Goal: Information Seeking & Learning: Learn about a topic

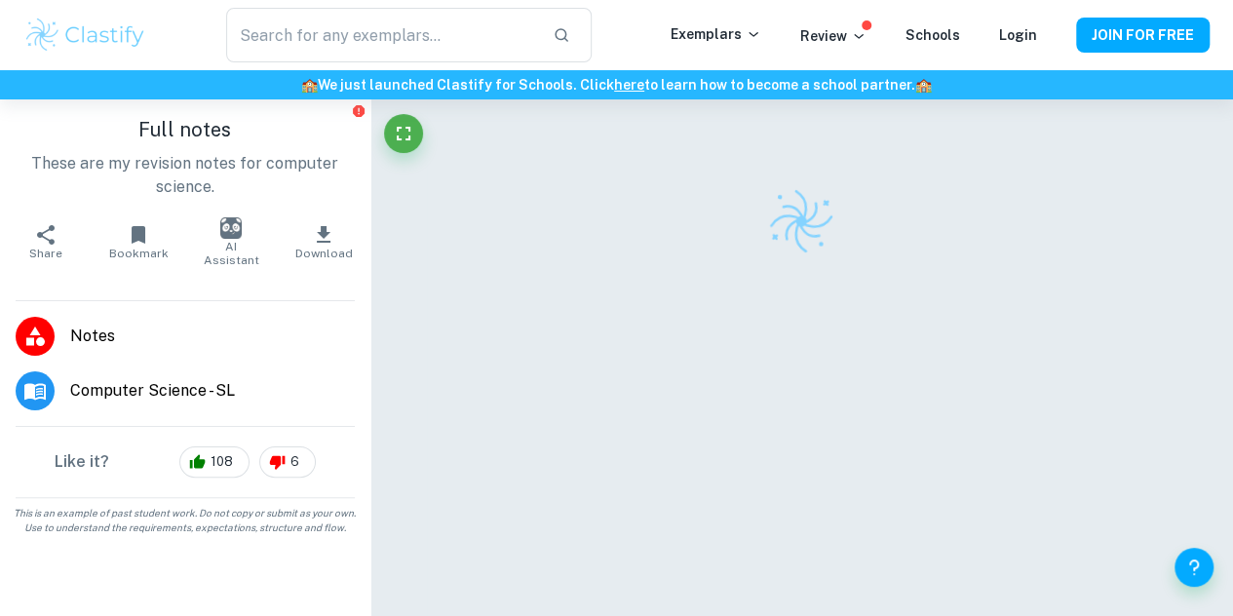
click at [69, 393] on li "Computer Science - SL" at bounding box center [185, 391] width 370 height 55
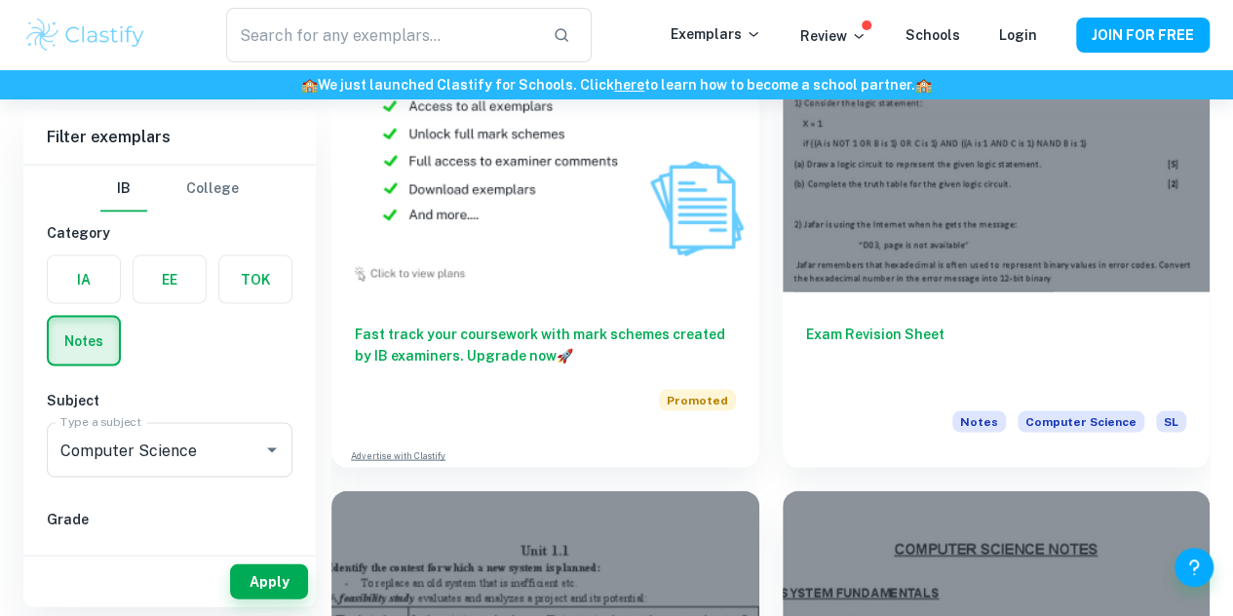
scroll to position [1844, 0]
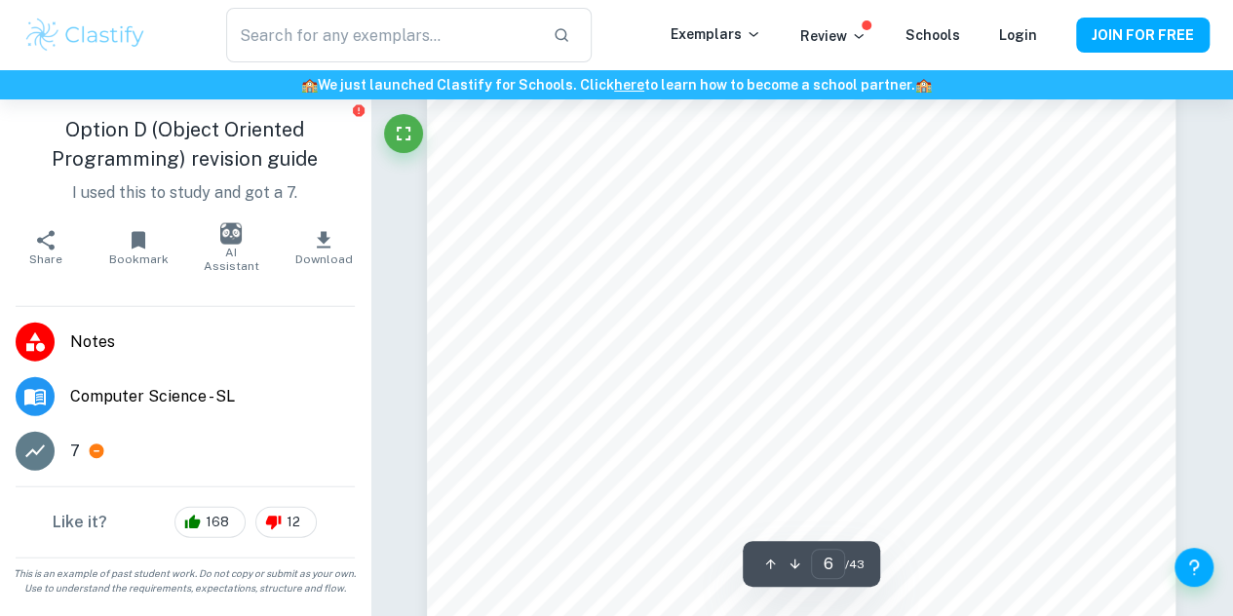
type input "5"
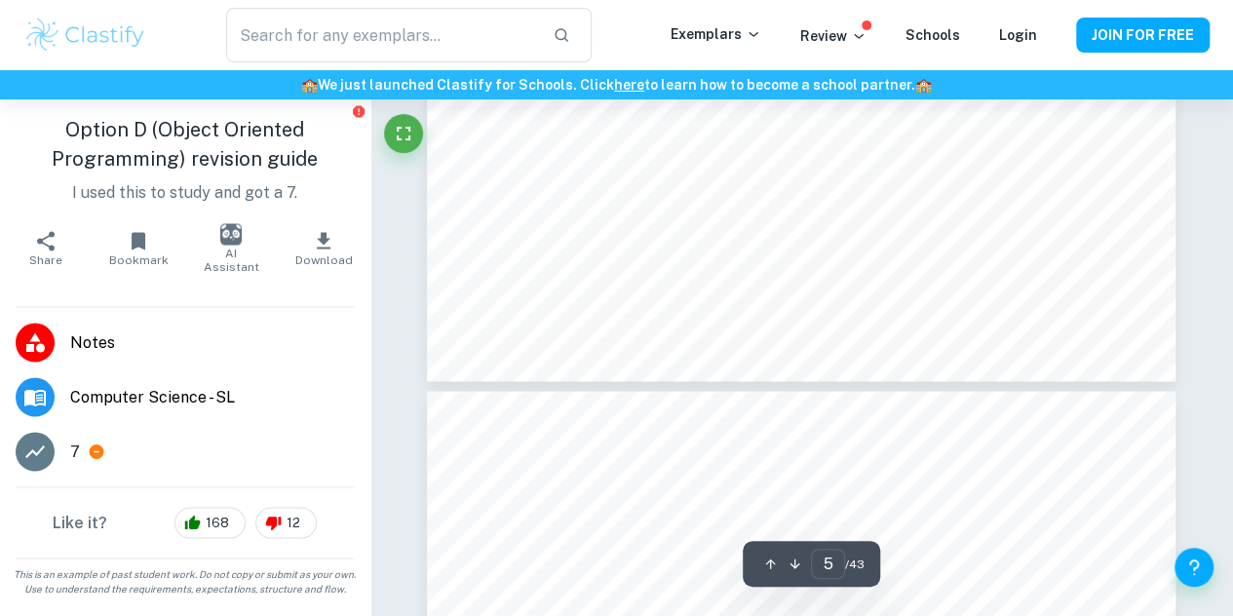
scroll to position [5302, 0]
